Goal: Task Accomplishment & Management: Manage account settings

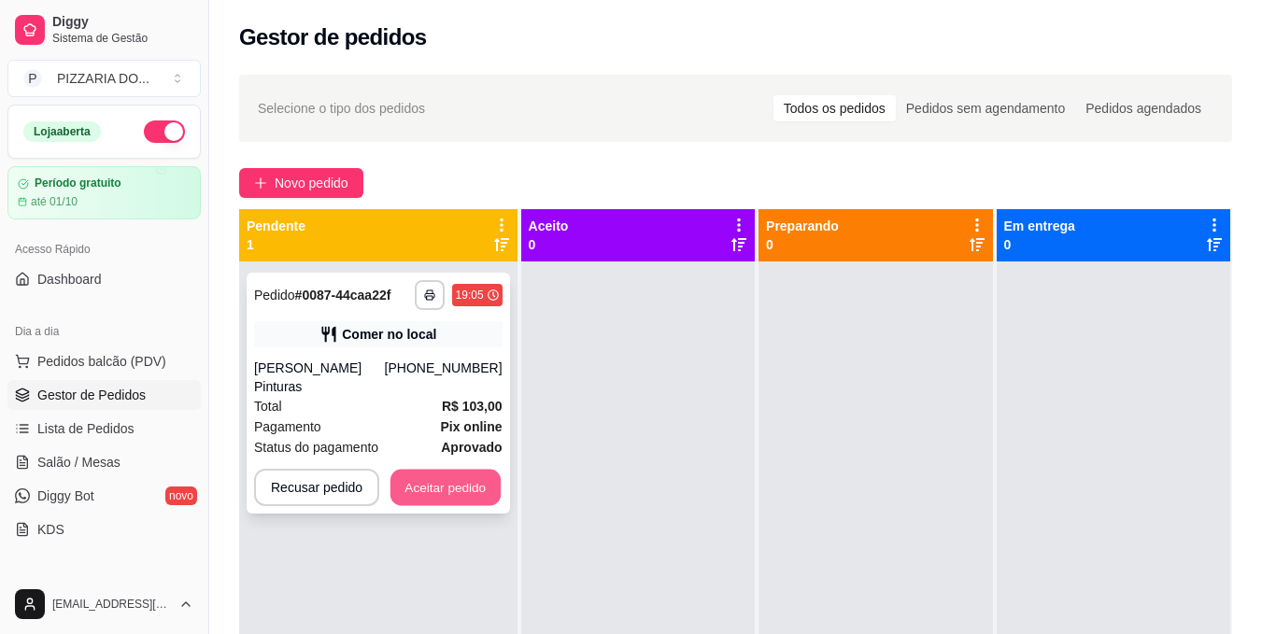
click at [431, 470] on button "Aceitar pedido" at bounding box center [446, 488] width 110 height 36
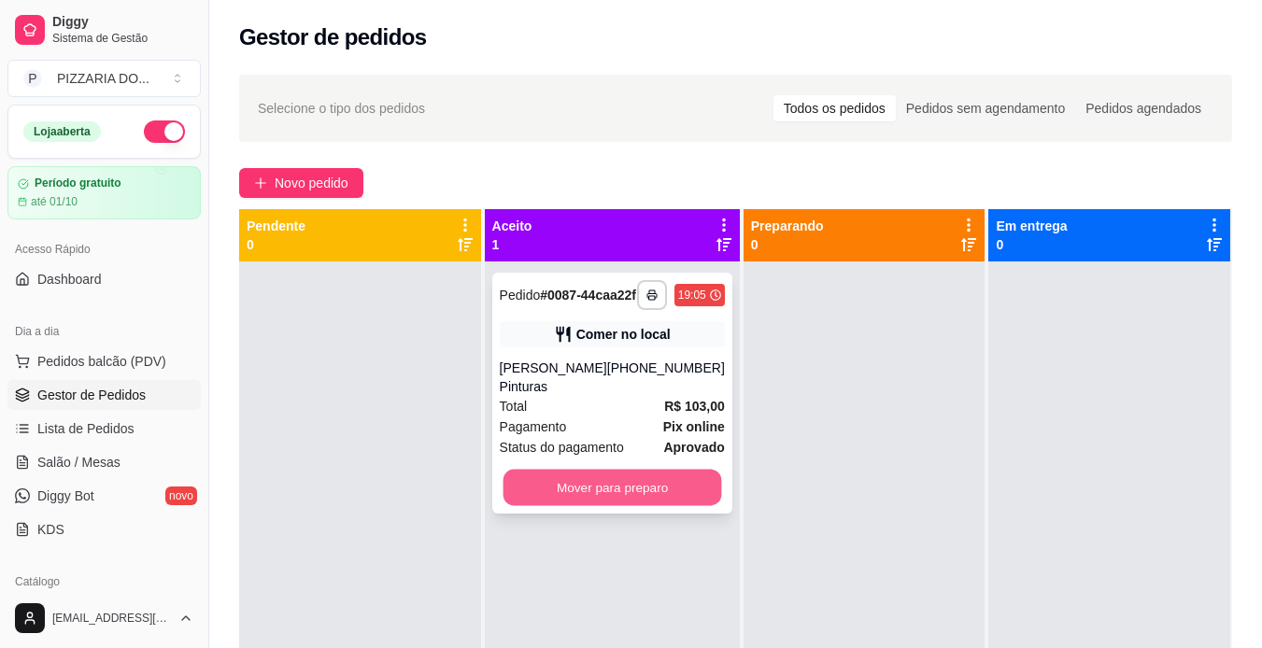
click at [592, 505] on button "Mover para preparo" at bounding box center [612, 488] width 219 height 36
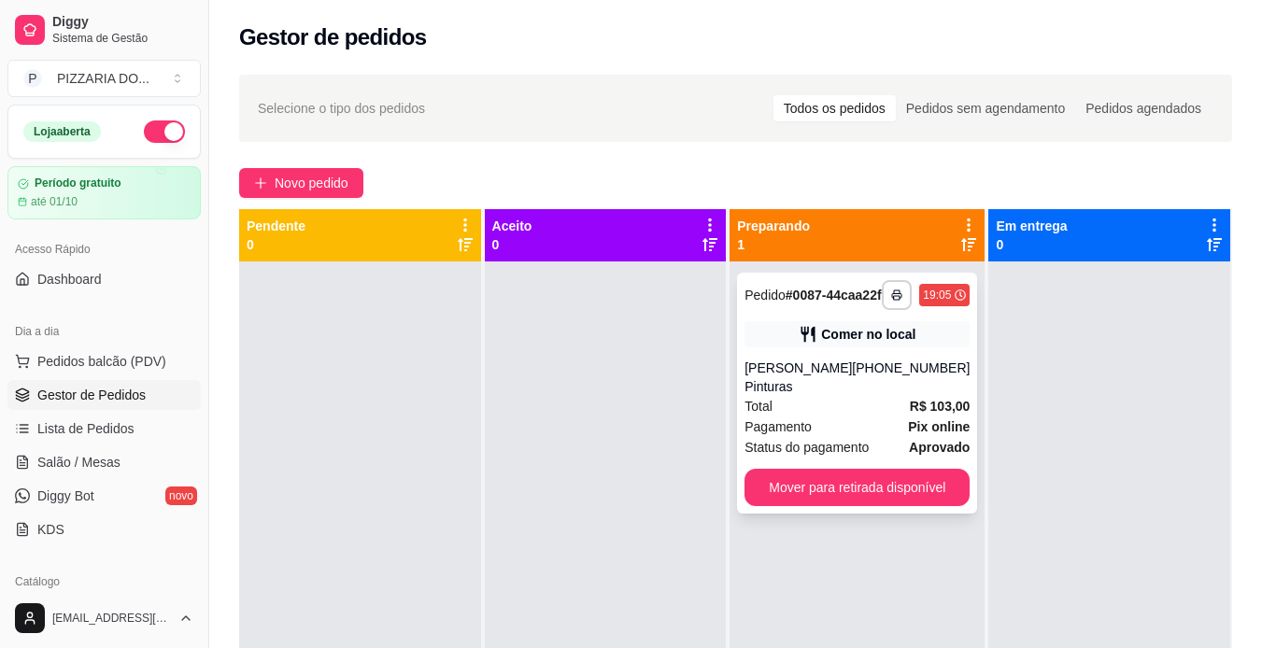
click at [869, 417] on div "Total R$ 103,00" at bounding box center [857, 406] width 225 height 21
click at [892, 301] on icon "button" at bounding box center [897, 295] width 11 height 11
click at [836, 375] on button "IMPRESSORA" at bounding box center [833, 367] width 131 height 29
click at [894, 300] on rect "button" at bounding box center [897, 298] width 6 height 4
click at [820, 363] on button "IMPRESSORA" at bounding box center [833, 367] width 131 height 29
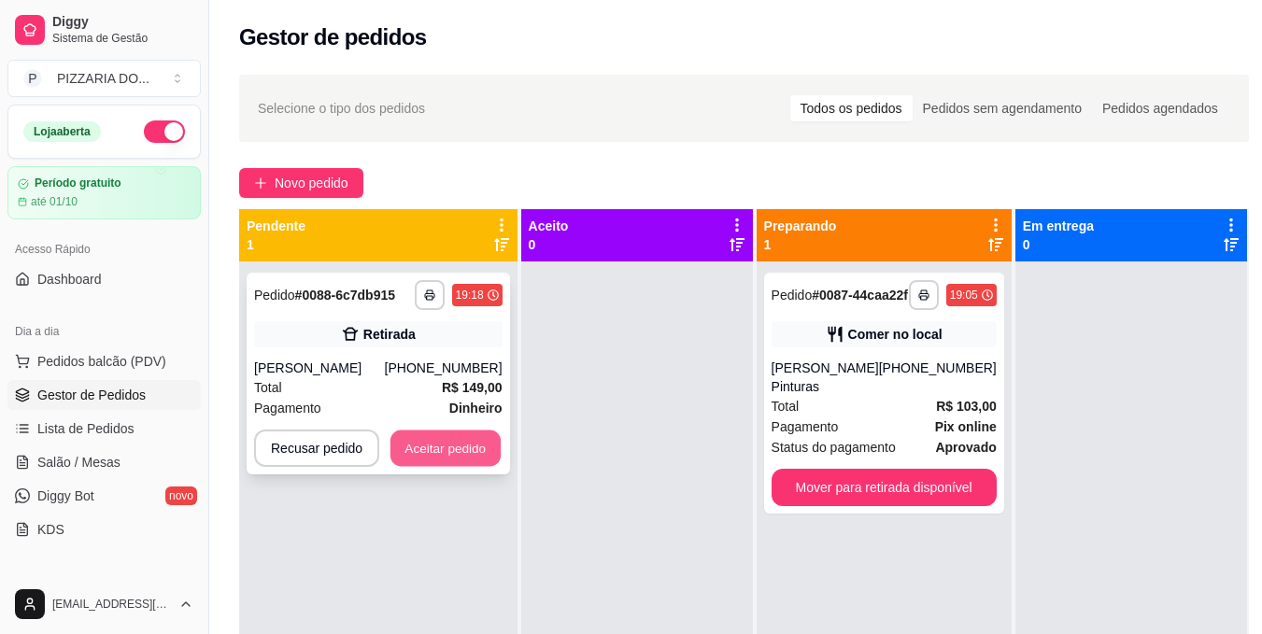
click at [432, 454] on button "Aceitar pedido" at bounding box center [446, 449] width 110 height 36
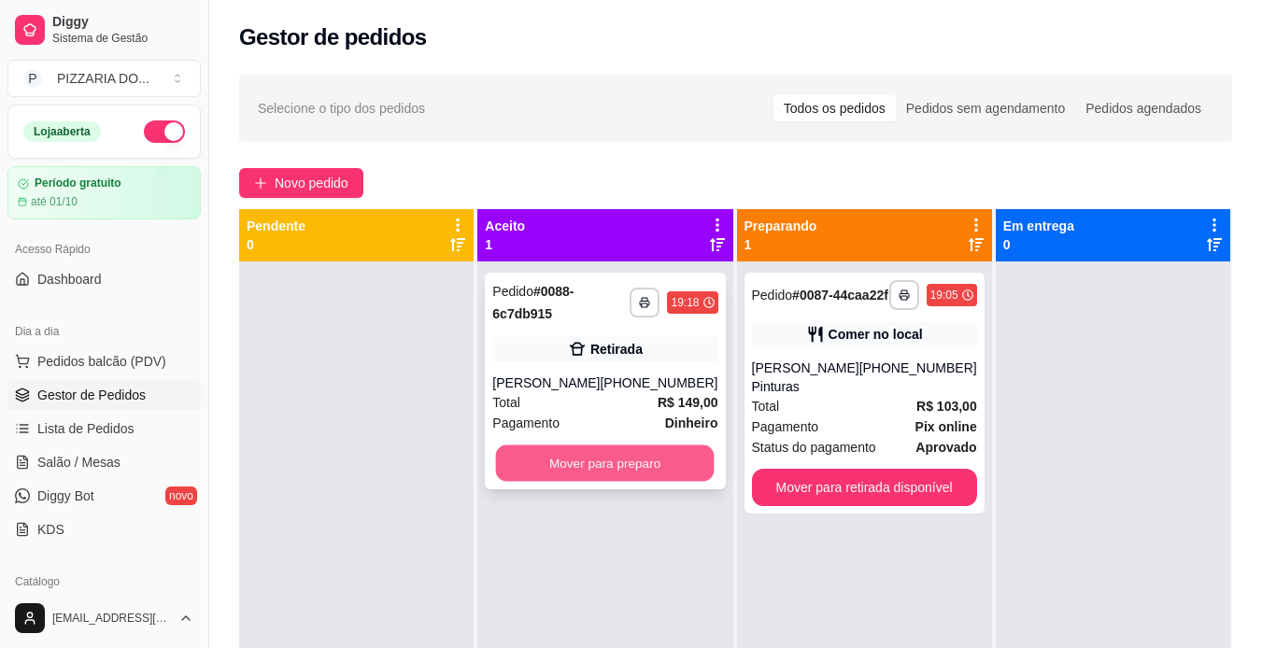
click at [546, 474] on button "Mover para preparo" at bounding box center [605, 464] width 219 height 36
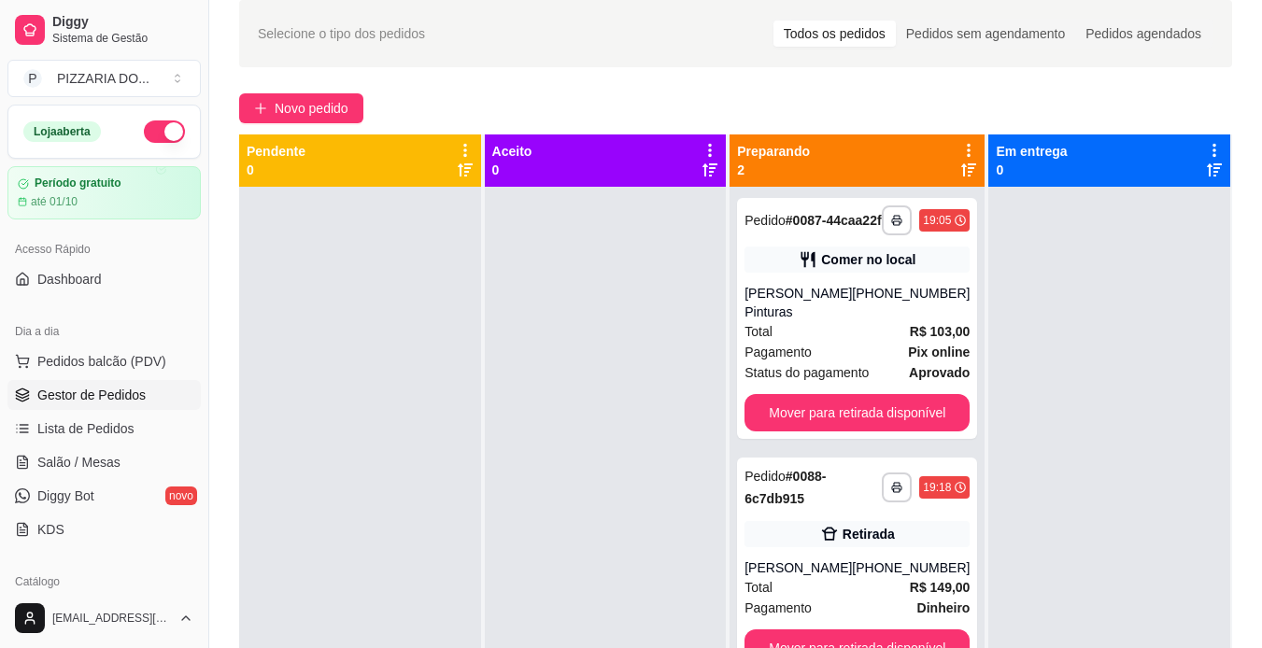
click at [546, 474] on div at bounding box center [606, 511] width 242 height 648
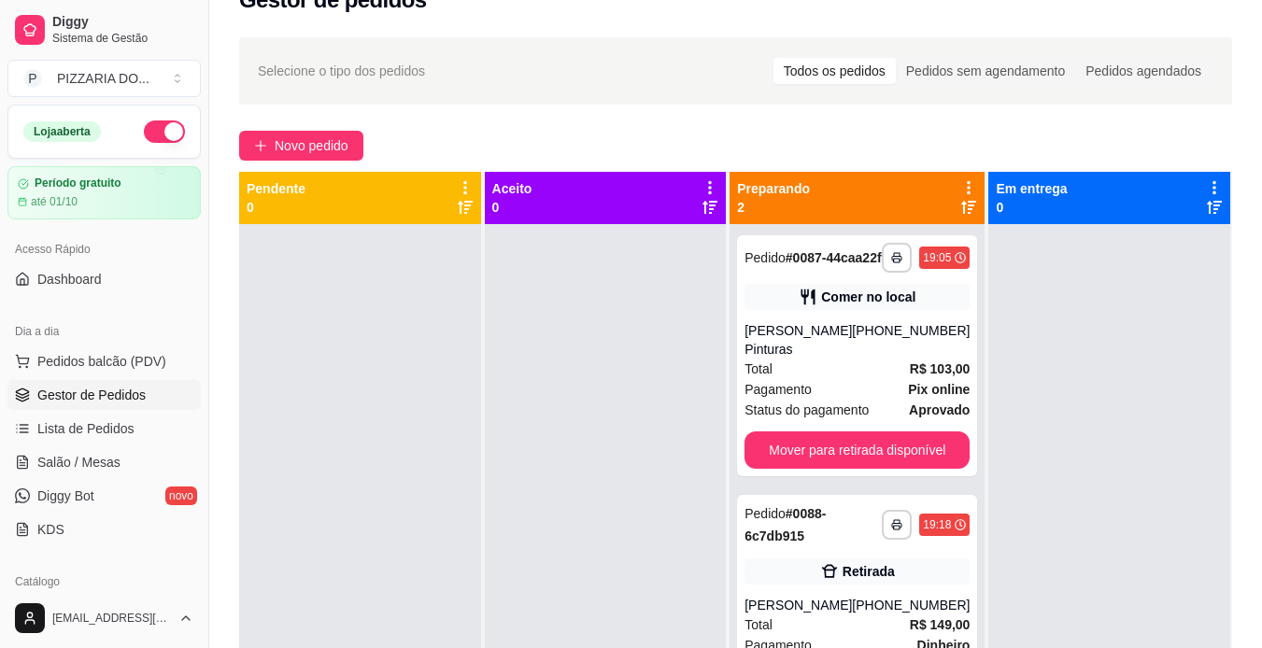
click at [546, 473] on div at bounding box center [606, 548] width 242 height 648
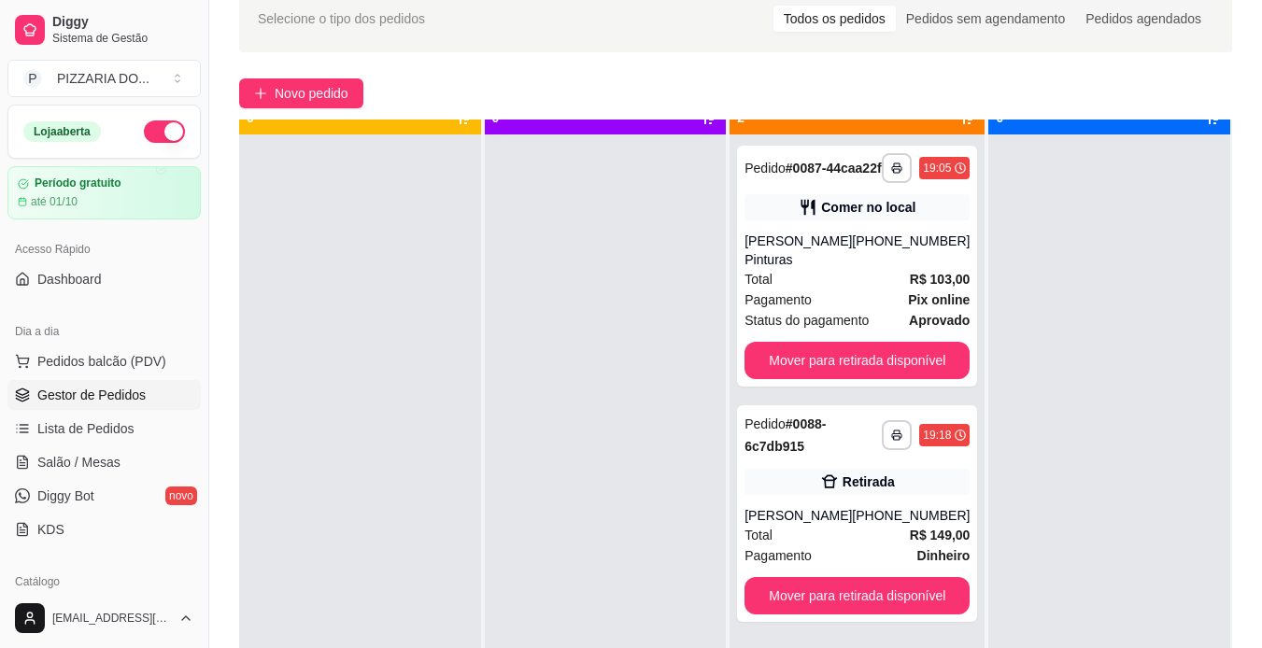
scroll to position [52, 0]
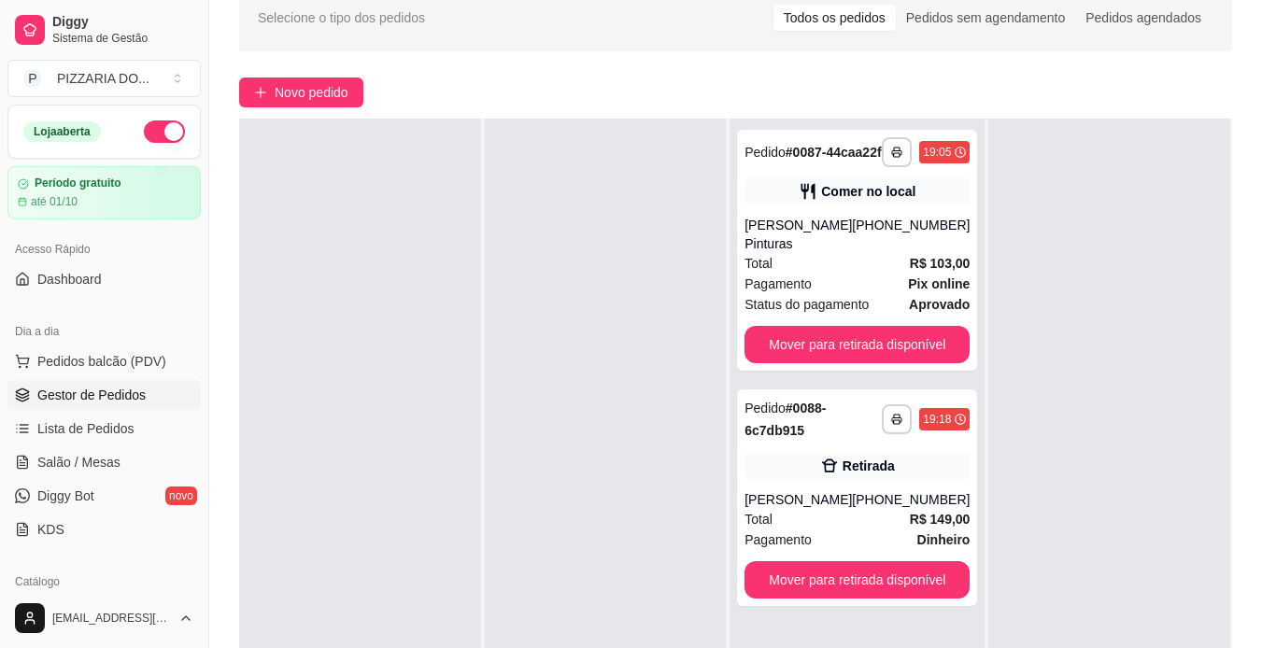
click at [546, 473] on div at bounding box center [606, 443] width 242 height 648
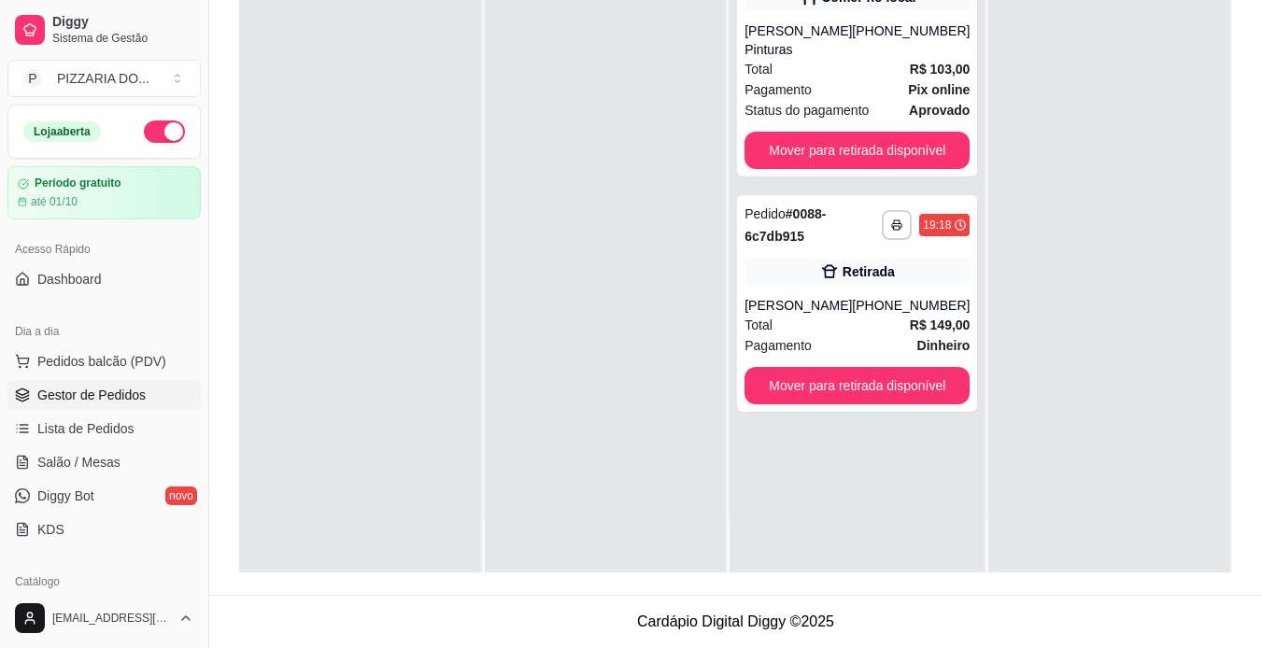
click at [549, 477] on div at bounding box center [606, 248] width 242 height 648
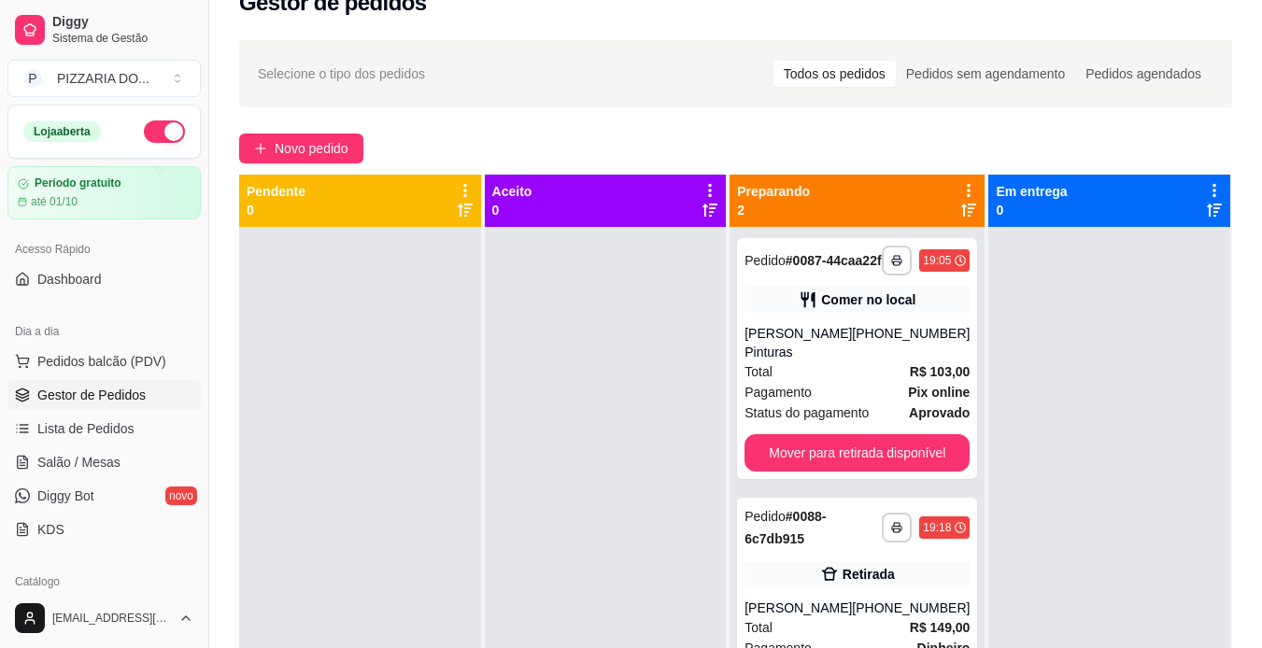
scroll to position [0, 0]
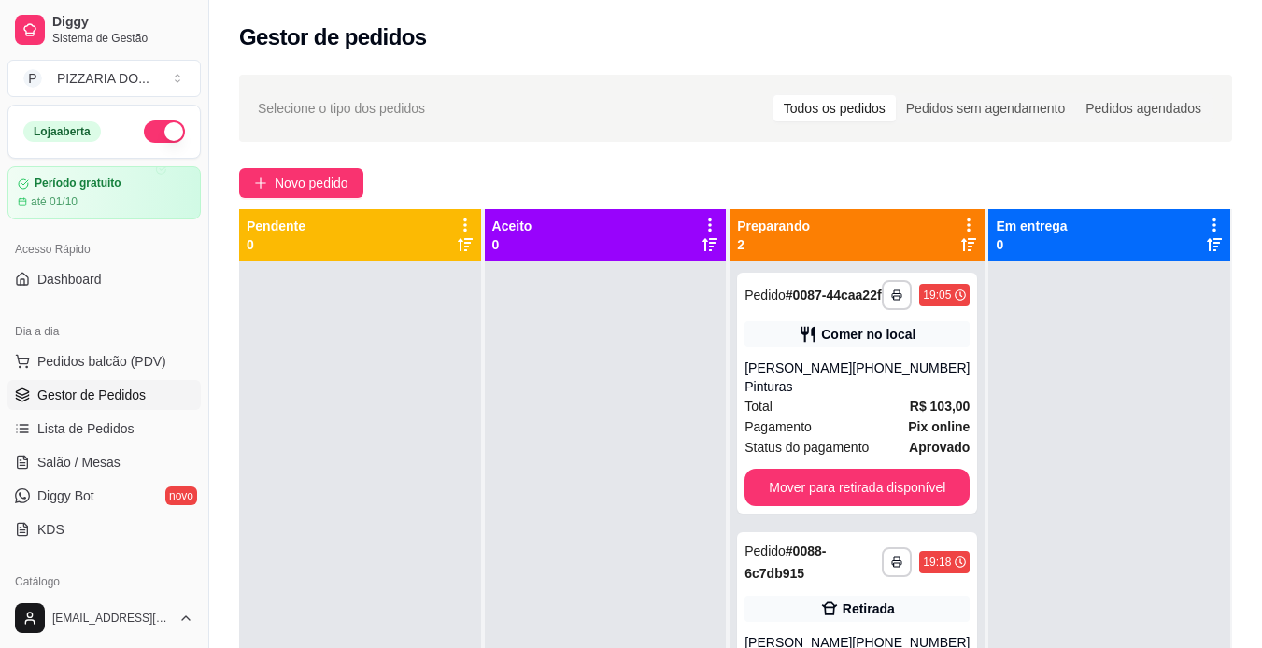
click at [971, 609] on div "**********" at bounding box center [857, 586] width 255 height 648
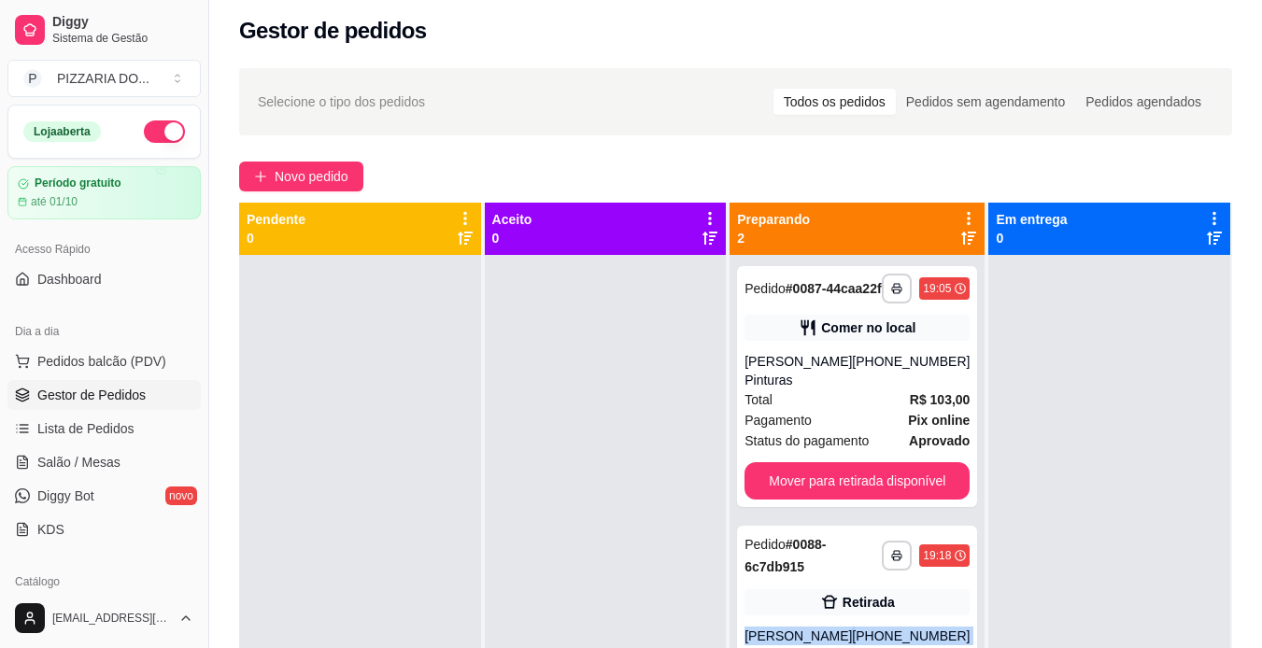
scroll to position [7, 0]
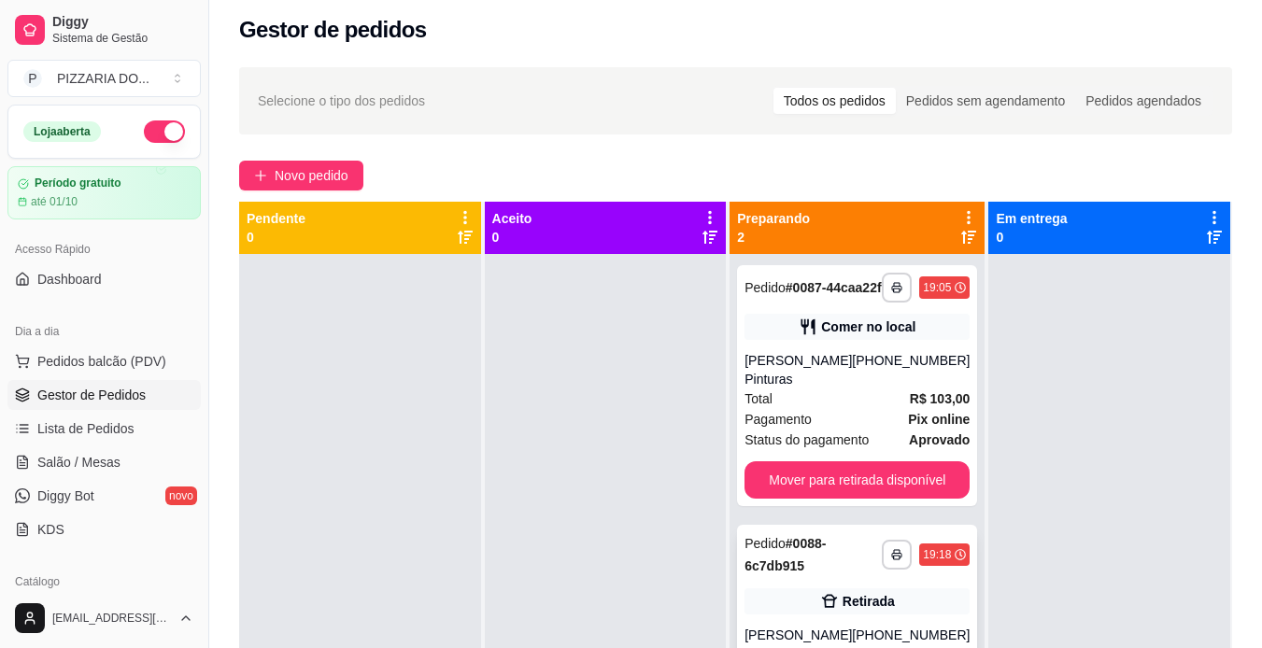
drag, startPoint x: 971, startPoint y: 609, endPoint x: 962, endPoint y: 620, distance: 14.0
click at [962, 620] on div "**********" at bounding box center [857, 578] width 255 height 648
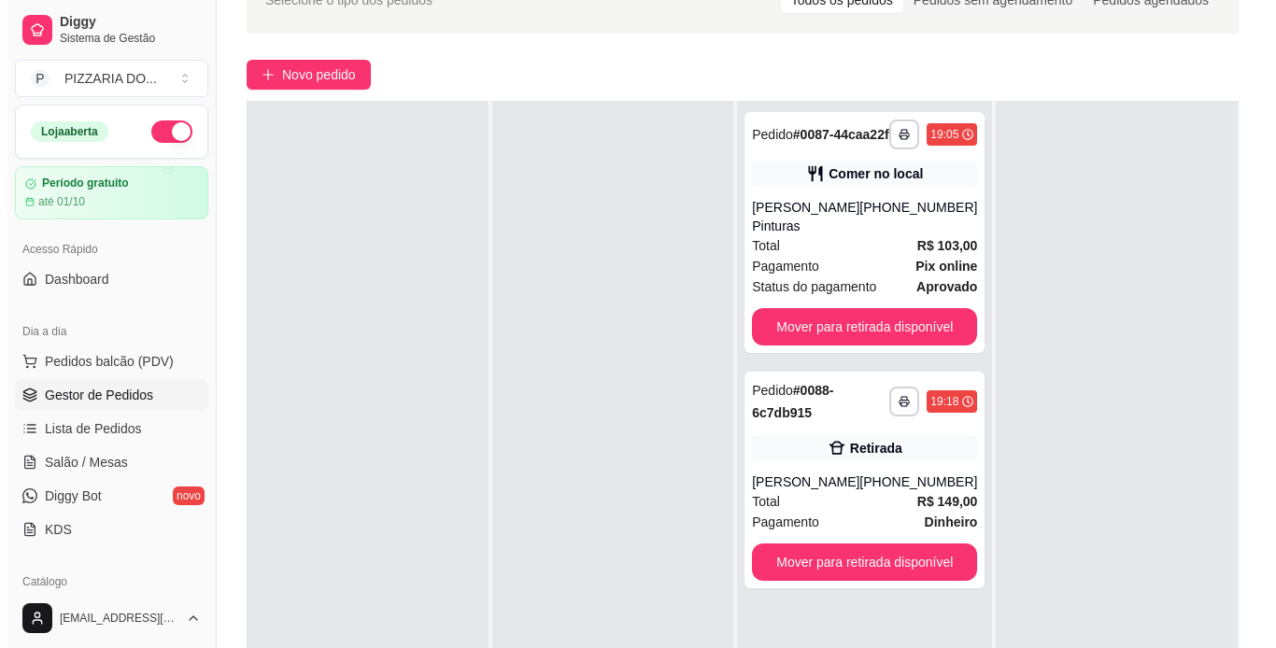
scroll to position [104, 0]
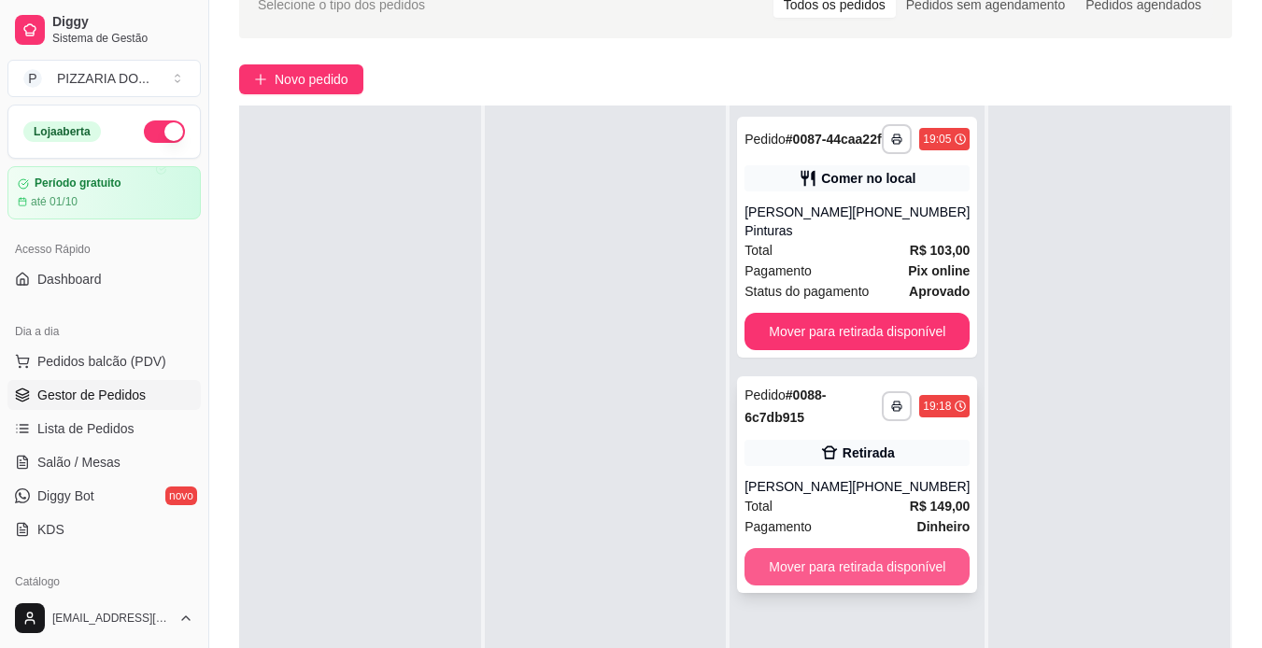
click at [862, 586] on button "Mover para retirada disponível" at bounding box center [857, 566] width 225 height 37
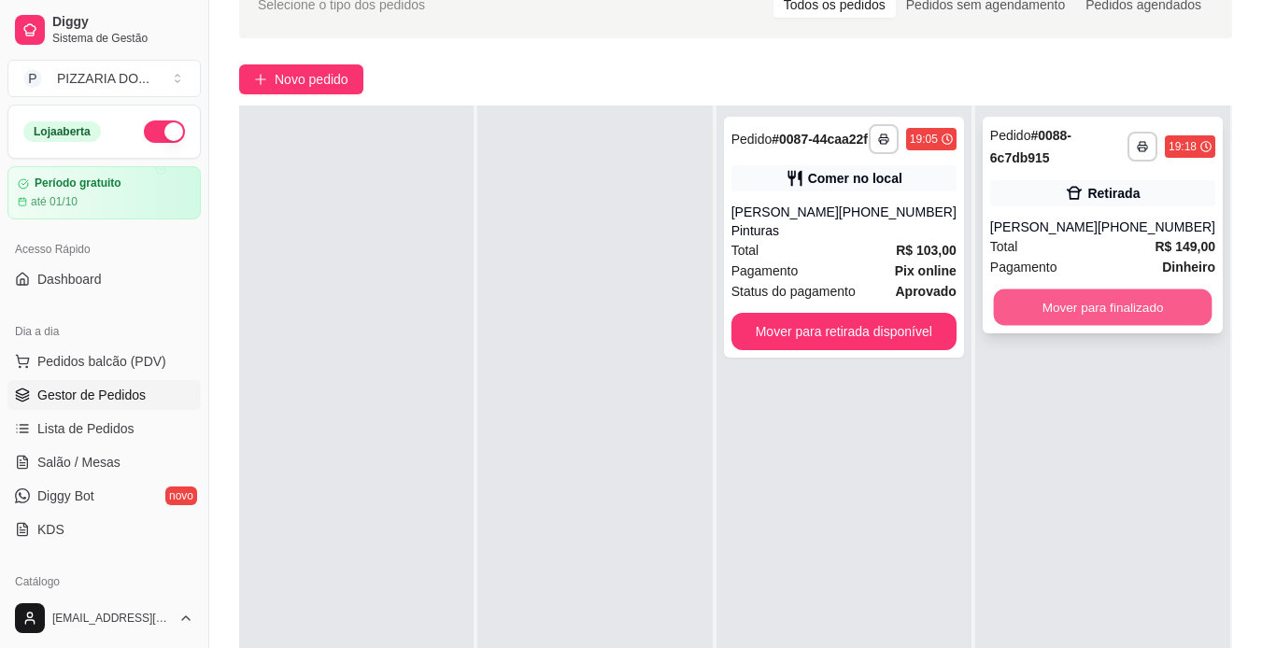
click at [1136, 326] on button "Mover para finalizado" at bounding box center [1102, 308] width 219 height 36
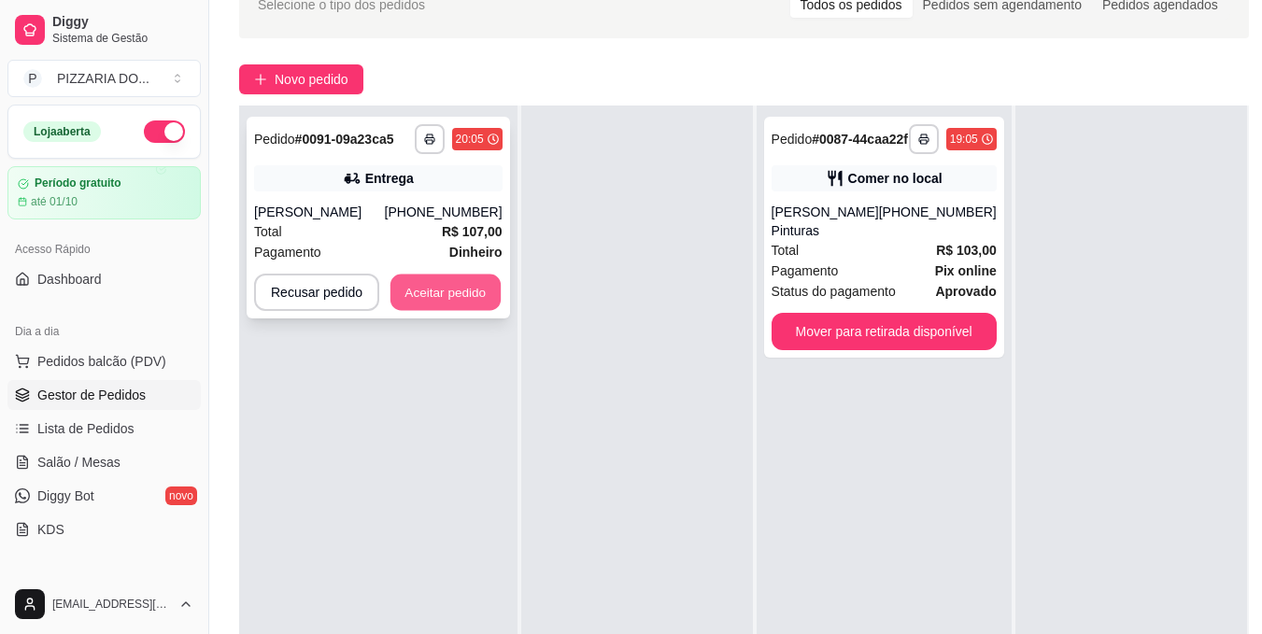
click at [444, 292] on button "Aceitar pedido" at bounding box center [446, 293] width 110 height 36
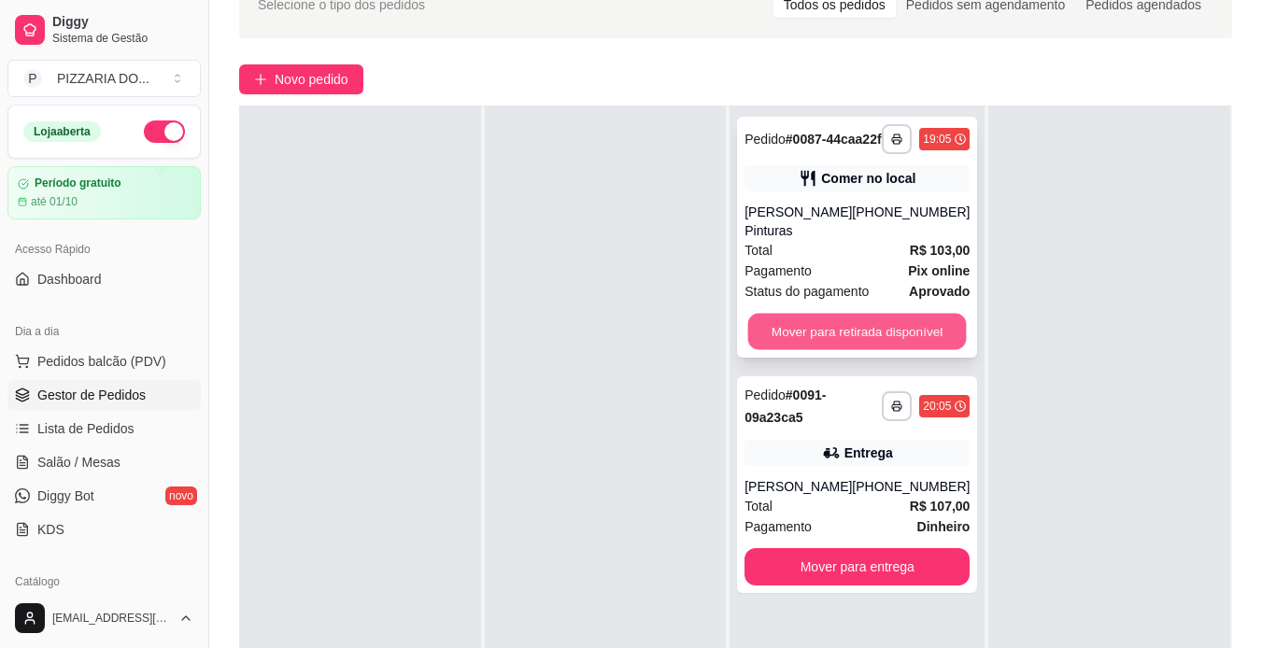
click at [809, 346] on button "Mover para retirada disponível" at bounding box center [857, 332] width 219 height 36
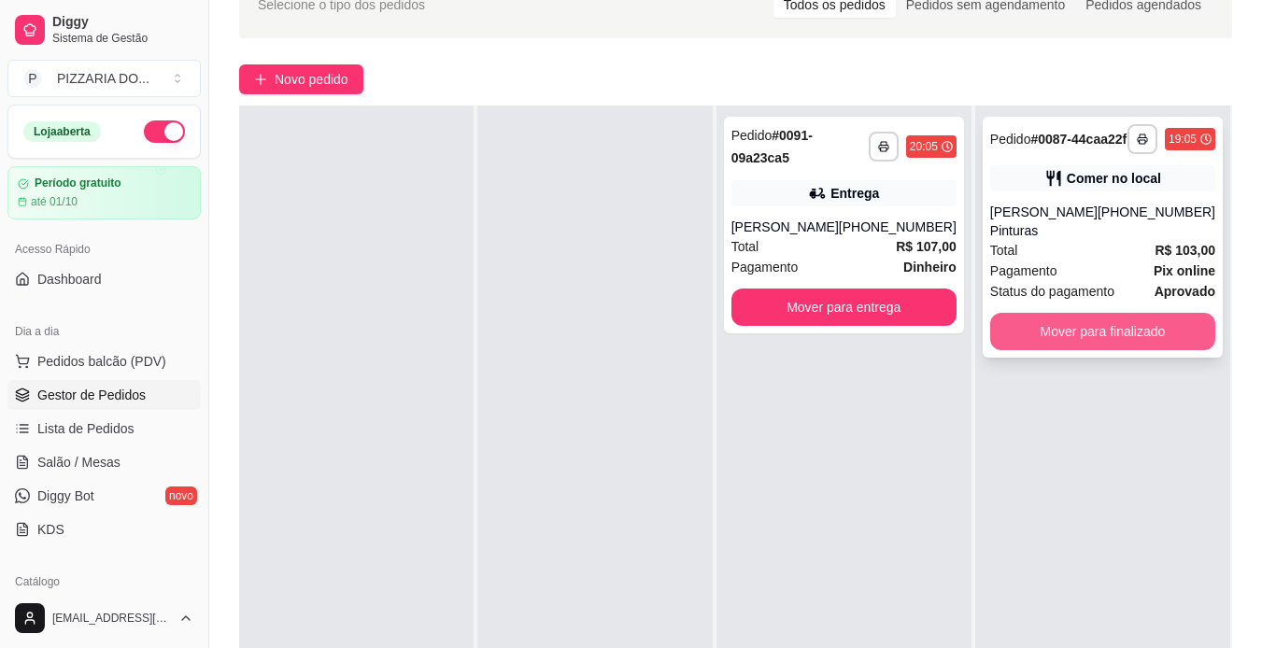
click at [1097, 344] on button "Mover para finalizado" at bounding box center [1102, 331] width 225 height 37
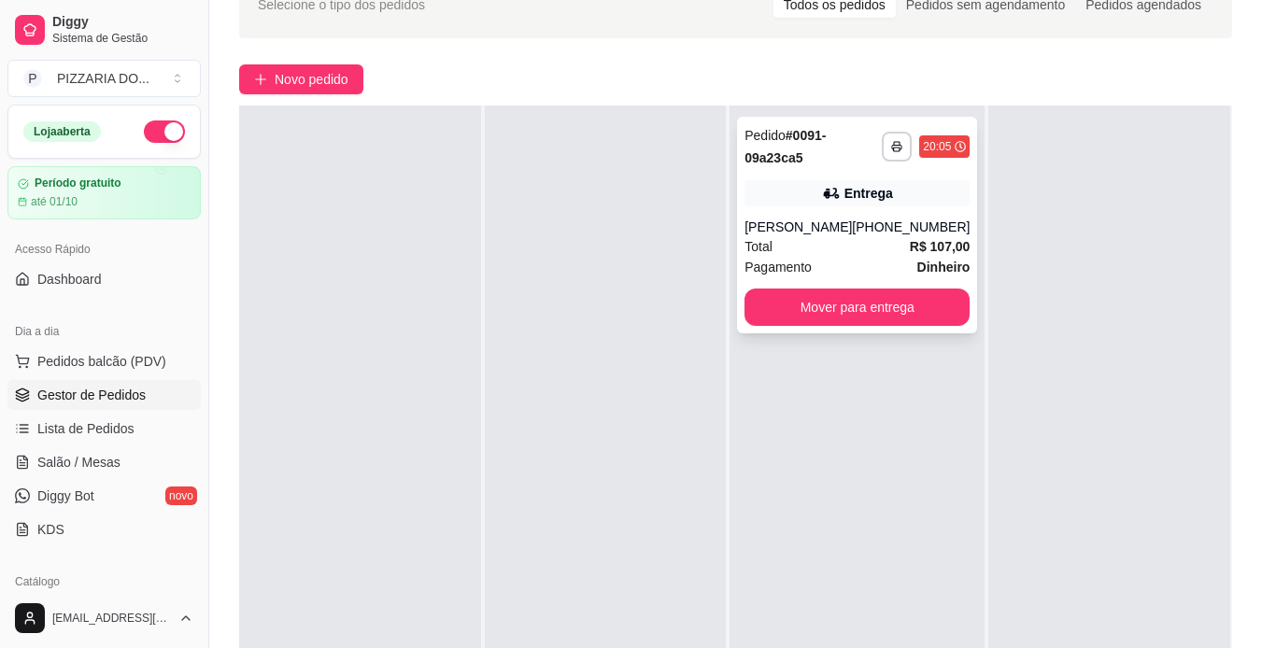
click at [862, 253] on div "Total R$ 107,00" at bounding box center [857, 246] width 225 height 21
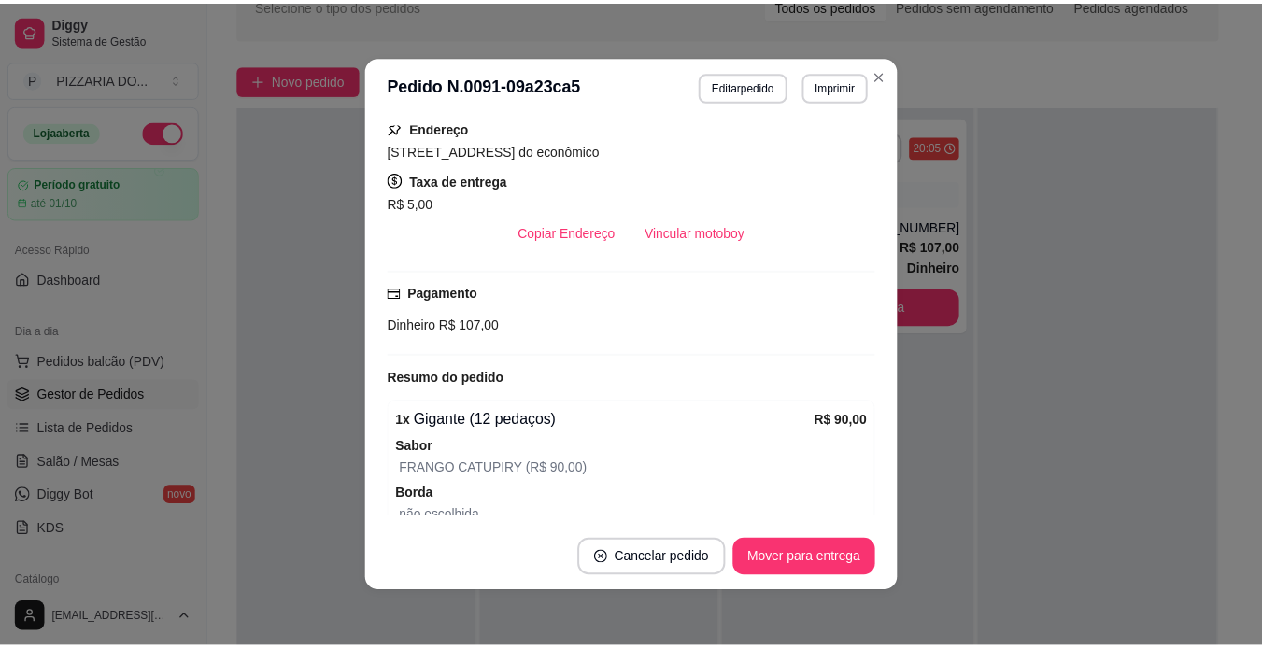
scroll to position [374, 0]
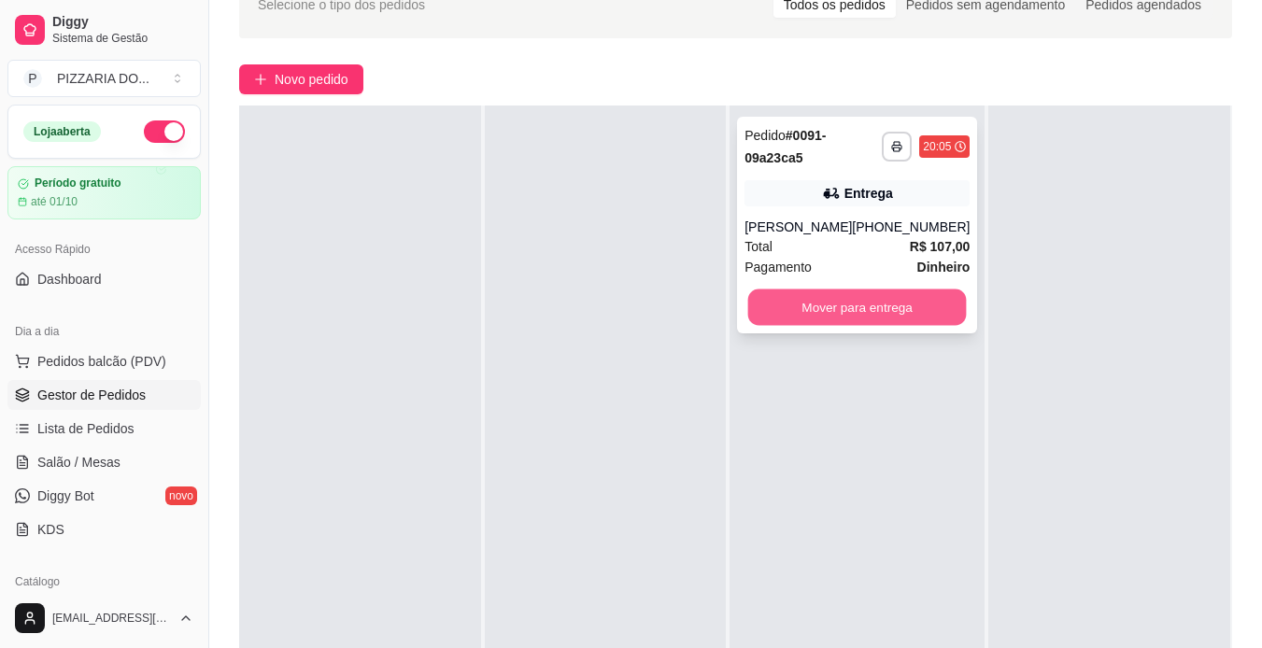
click at [910, 307] on button "Mover para entrega" at bounding box center [857, 308] width 219 height 36
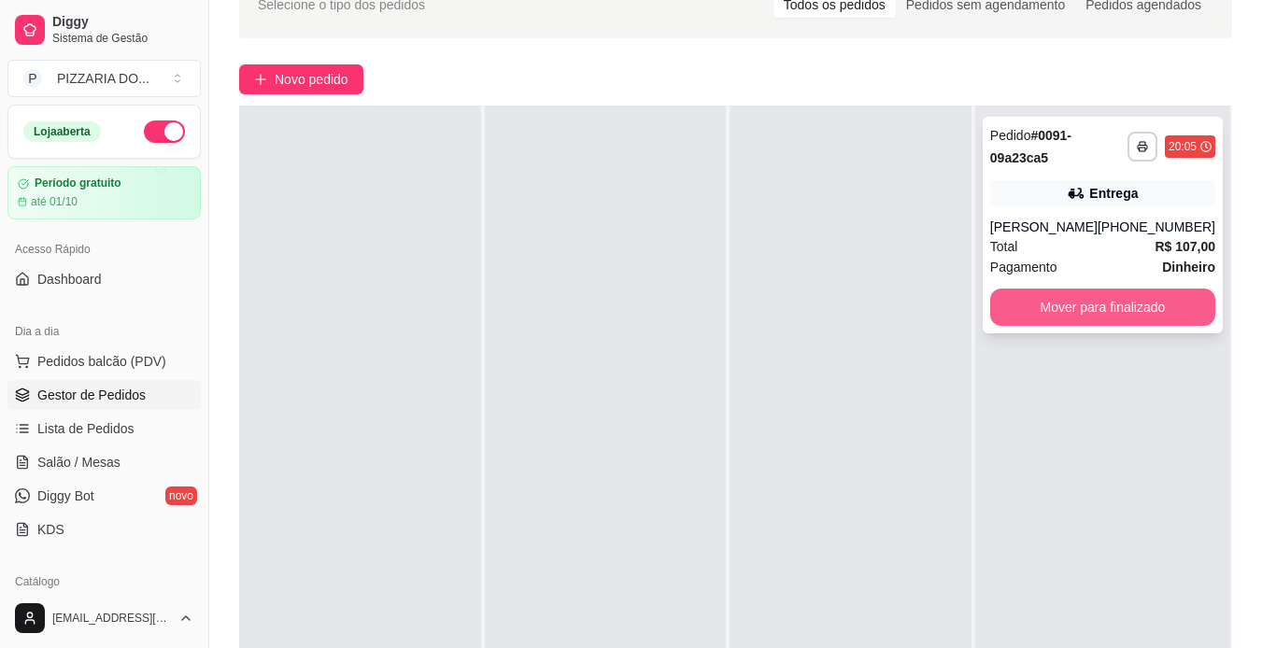
click at [1048, 306] on button "Mover para finalizado" at bounding box center [1102, 307] width 225 height 37
